Goal: Information Seeking & Learning: Learn about a topic

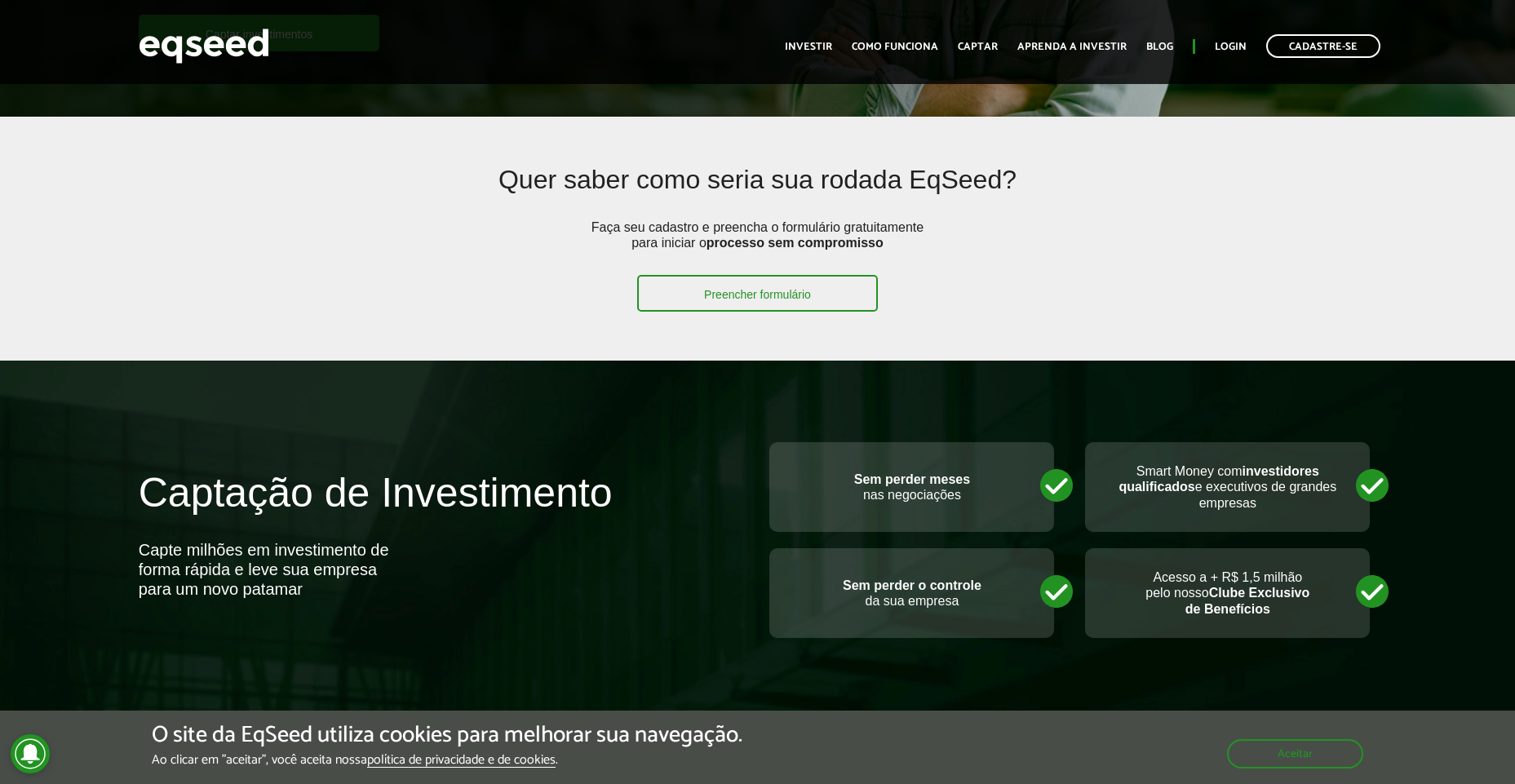
scroll to position [392, 0]
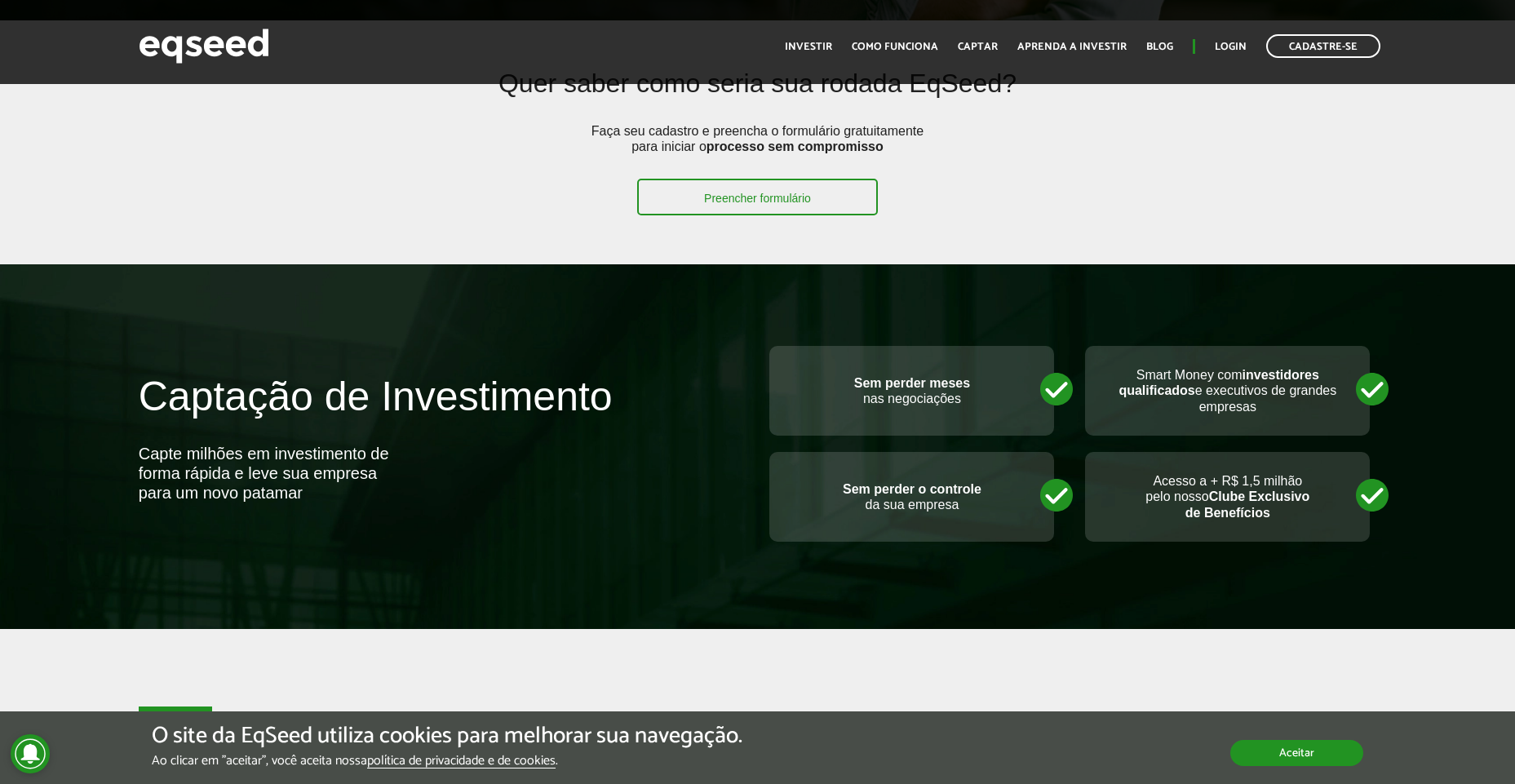
click at [1334, 761] on button "Aceitar" at bounding box center [1296, 752] width 133 height 26
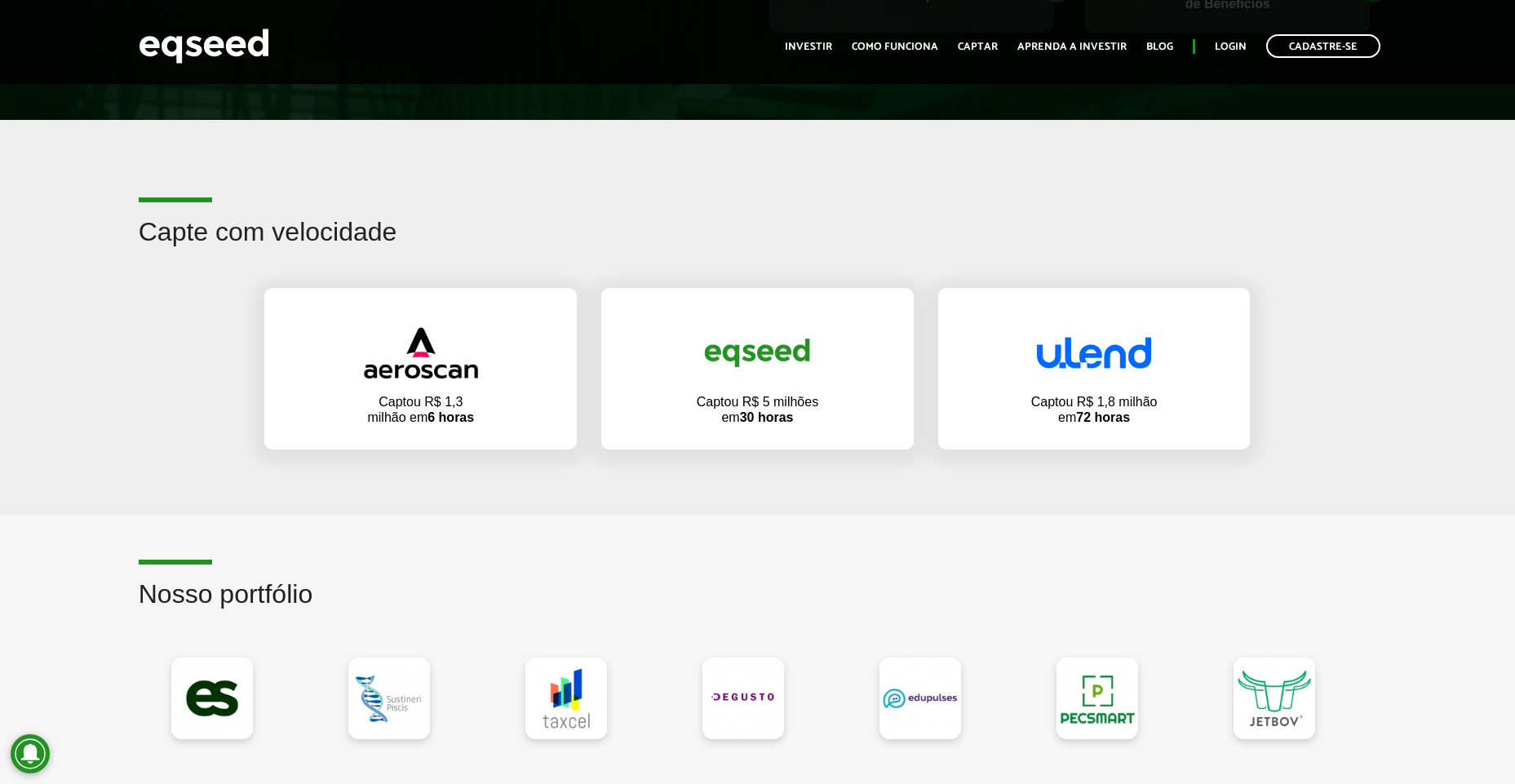
scroll to position [880, 0]
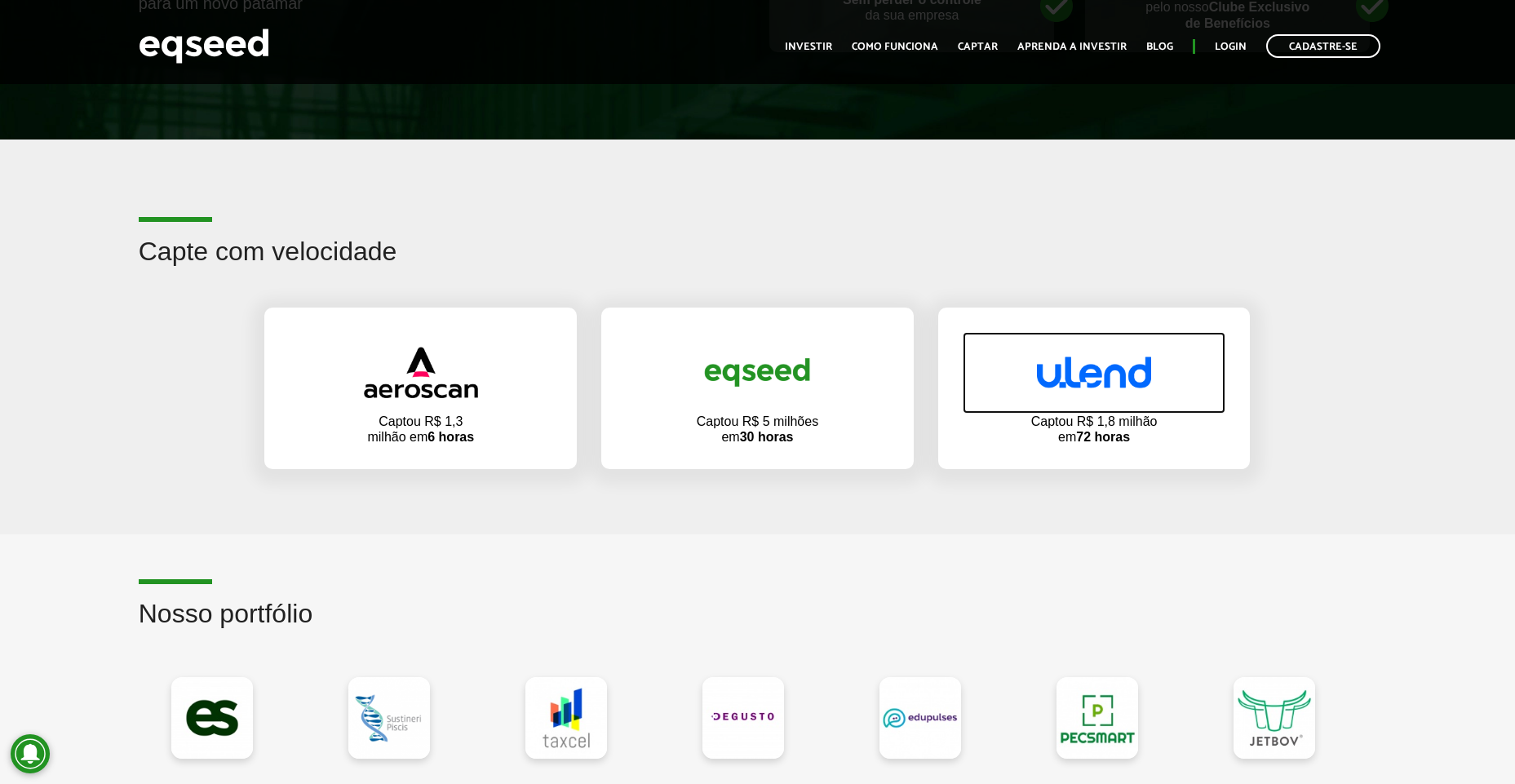
click at [1069, 363] on img at bounding box center [1094, 372] width 114 height 32
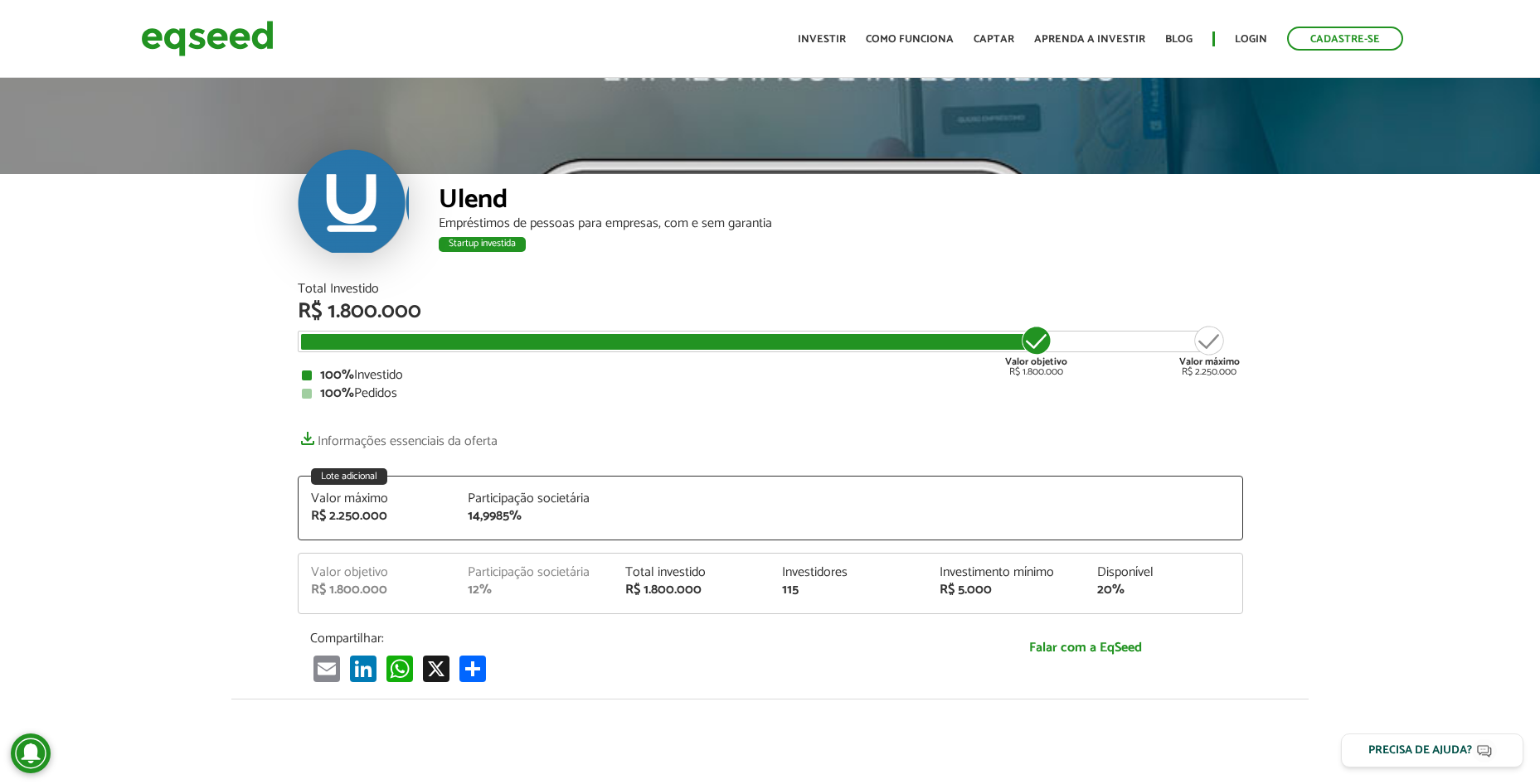
click at [467, 196] on div "Ulend" at bounding box center [841, 201] width 804 height 30
